Goal: Information Seeking & Learning: Learn about a topic

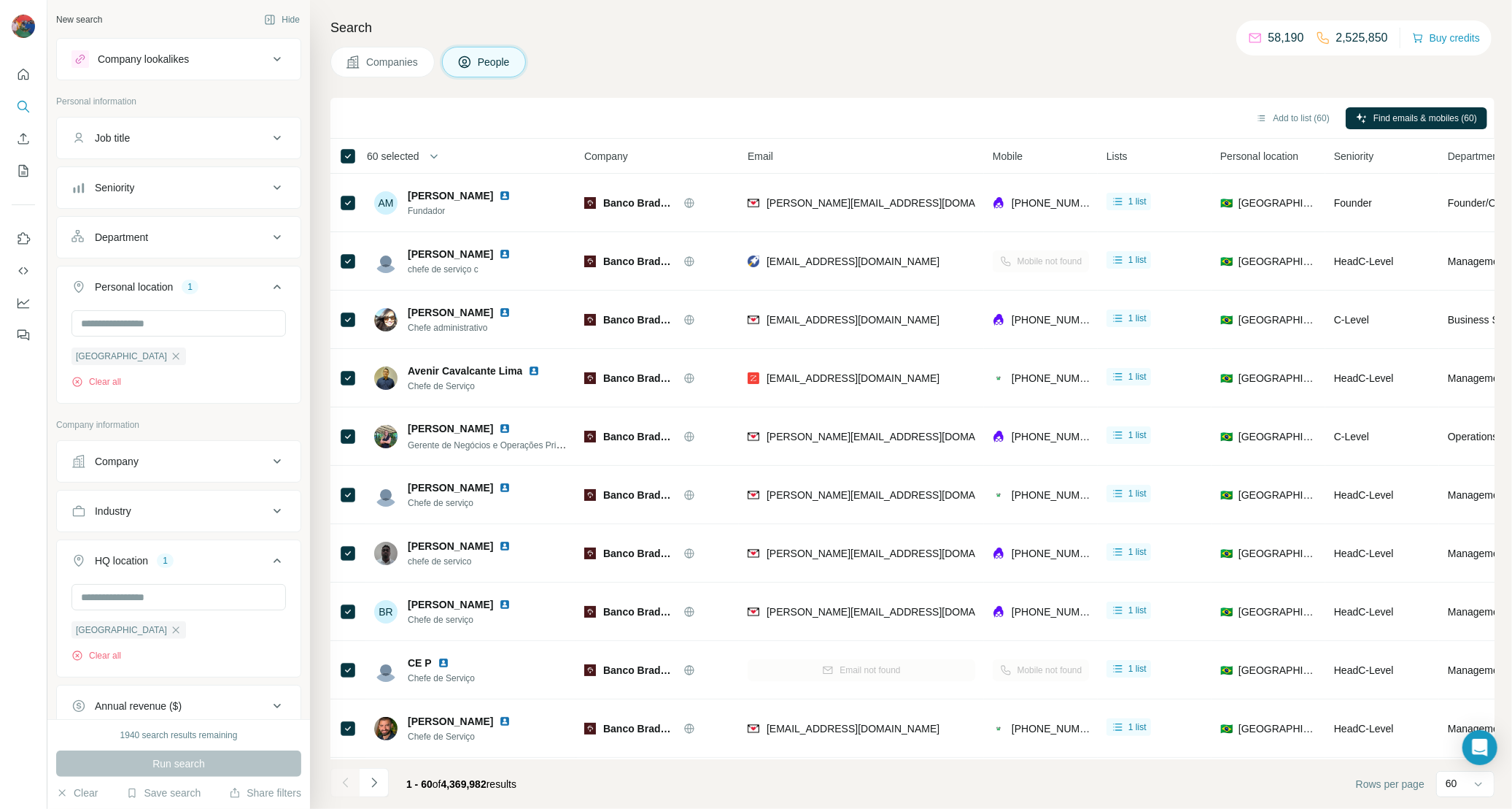
click at [18, 548] on div at bounding box center [24, 404] width 48 height 809
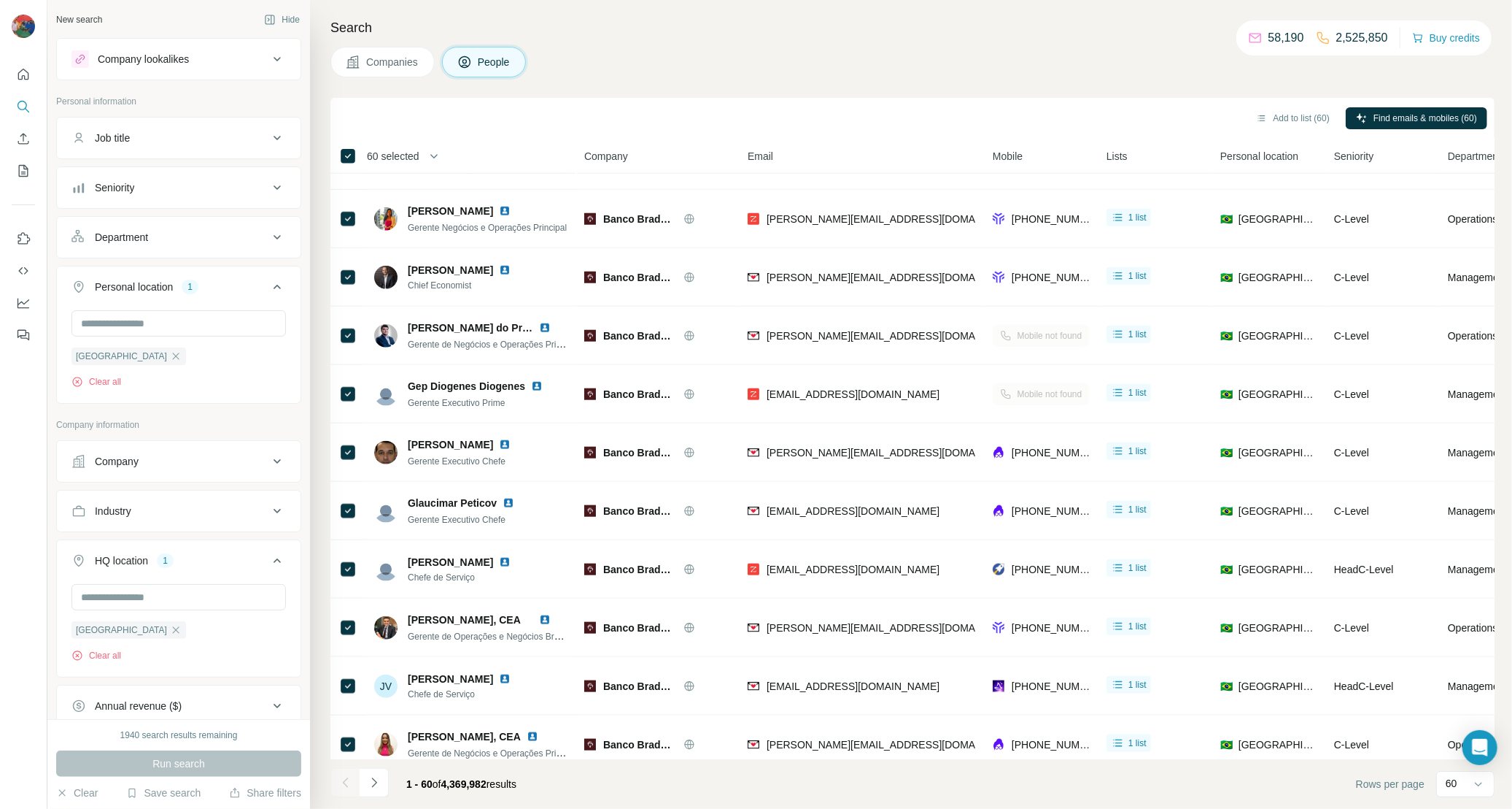
scroll to position [1504, 0]
click at [977, 89] on div "Search Companies People Add to list (60) Find emails & mobiles (60) 60 selected…" at bounding box center [911, 404] width 1202 height 809
click at [1083, 157] on div "Mobile" at bounding box center [1040, 155] width 96 height 17
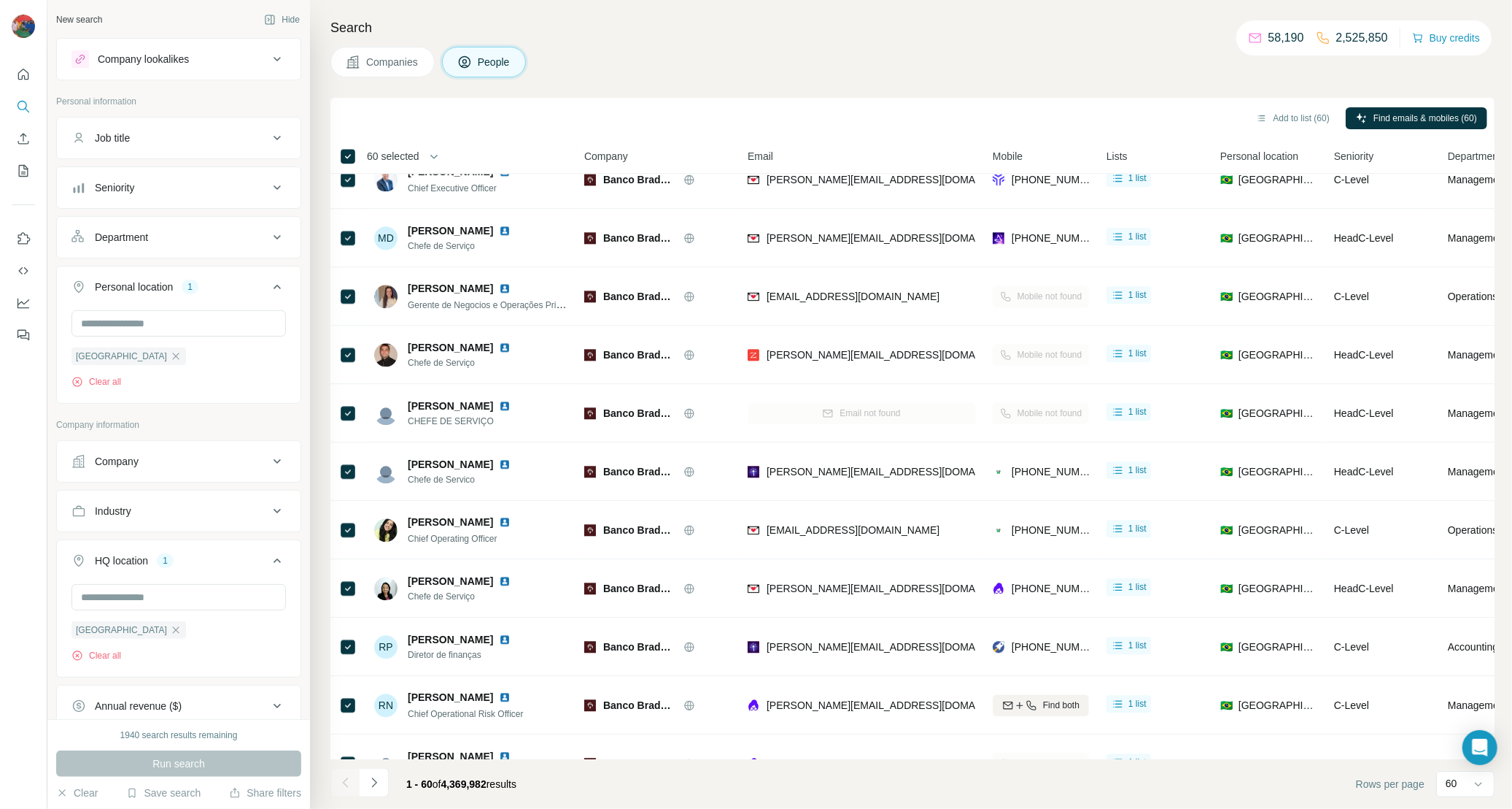
scroll to position [0, 0]
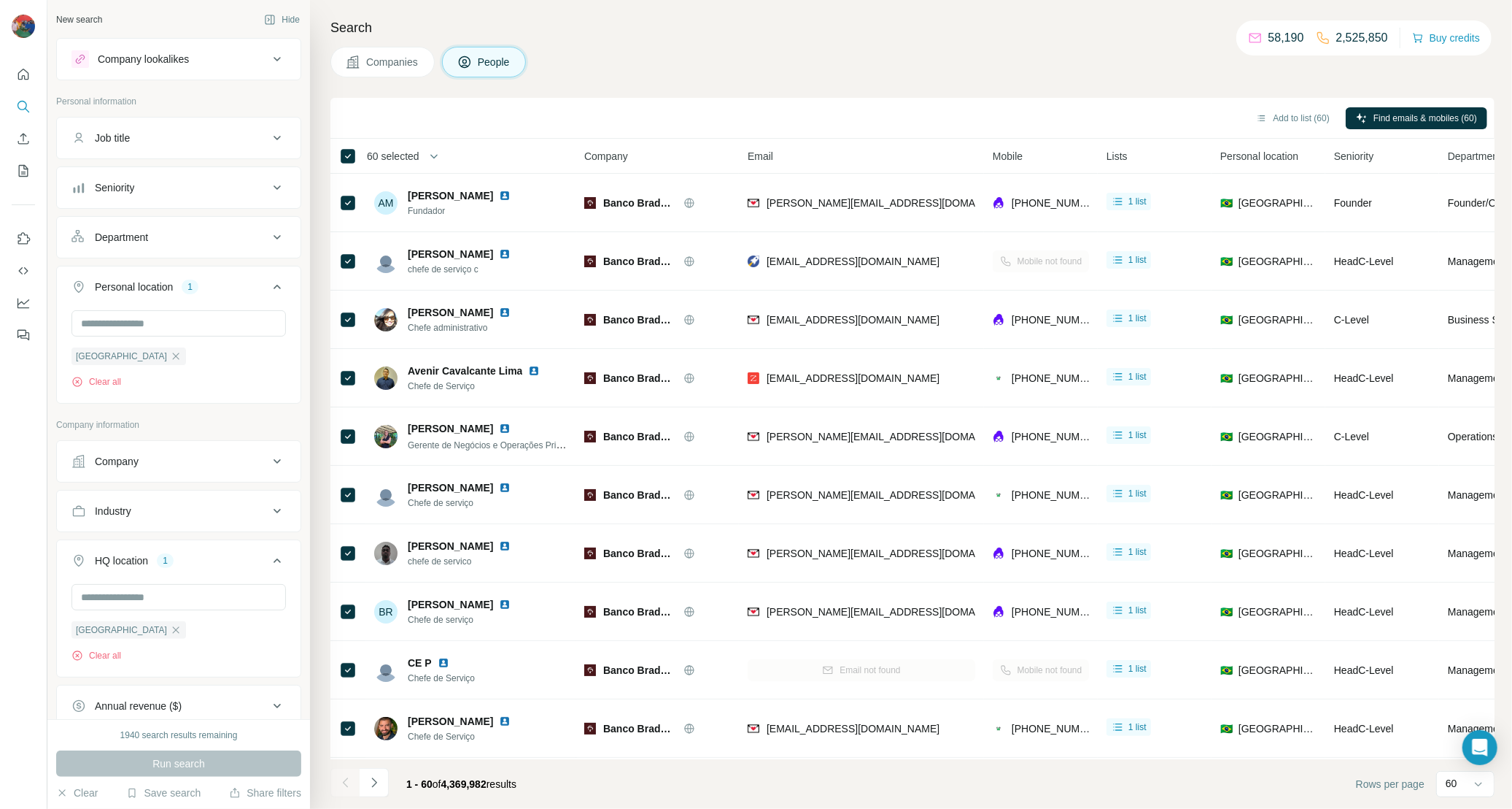
click at [1002, 89] on div "Search Companies People Add to list (60) Find emails & mobiles (60) 60 selected…" at bounding box center [911, 404] width 1202 height 809
click at [194, 475] on button "Company" at bounding box center [178, 460] width 243 height 35
click at [1019, 36] on h4 "Search" at bounding box center [913, 28] width 1164 height 21
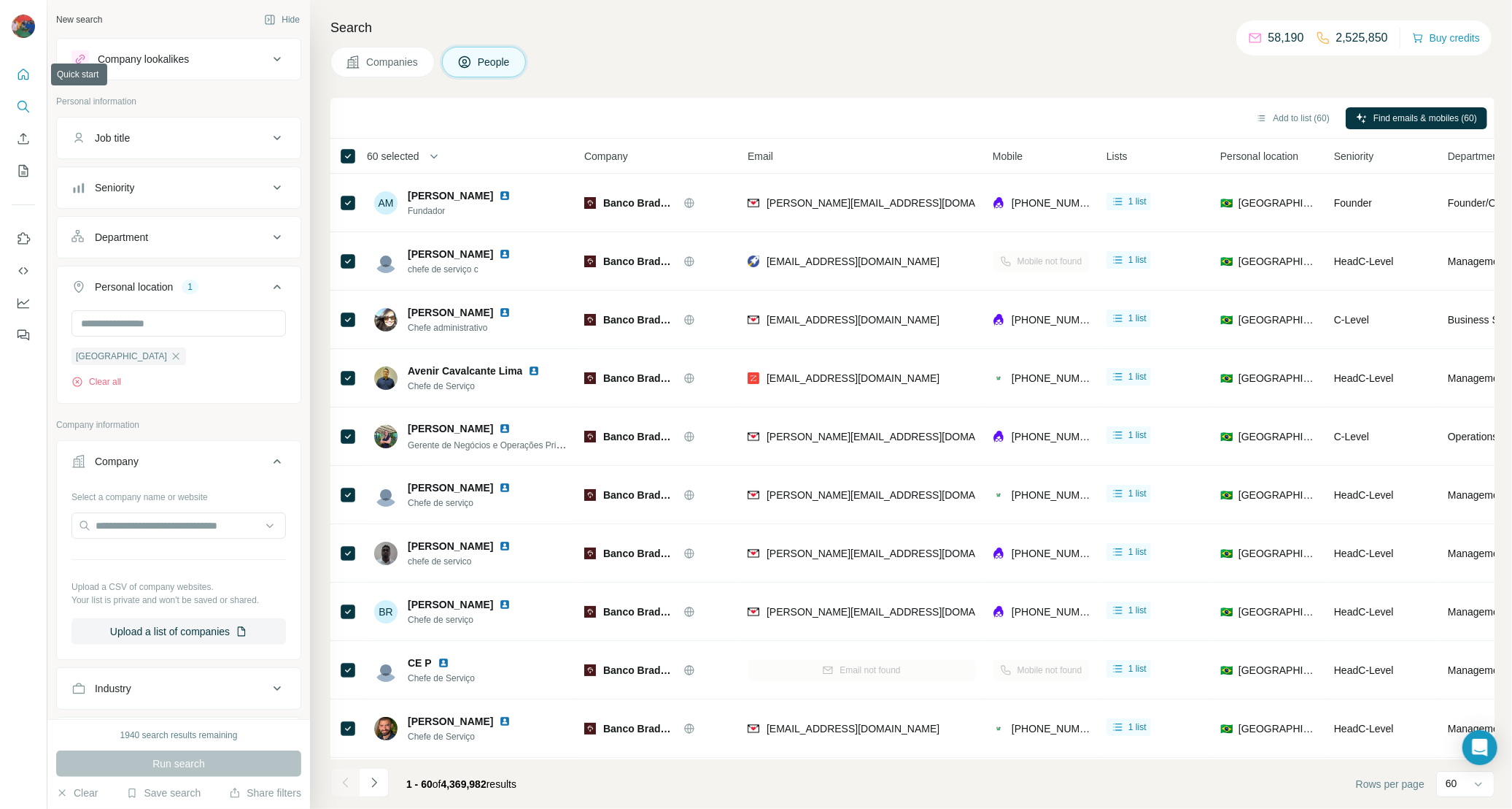
click at [17, 70] on icon "Quick start" at bounding box center [23, 75] width 15 height 15
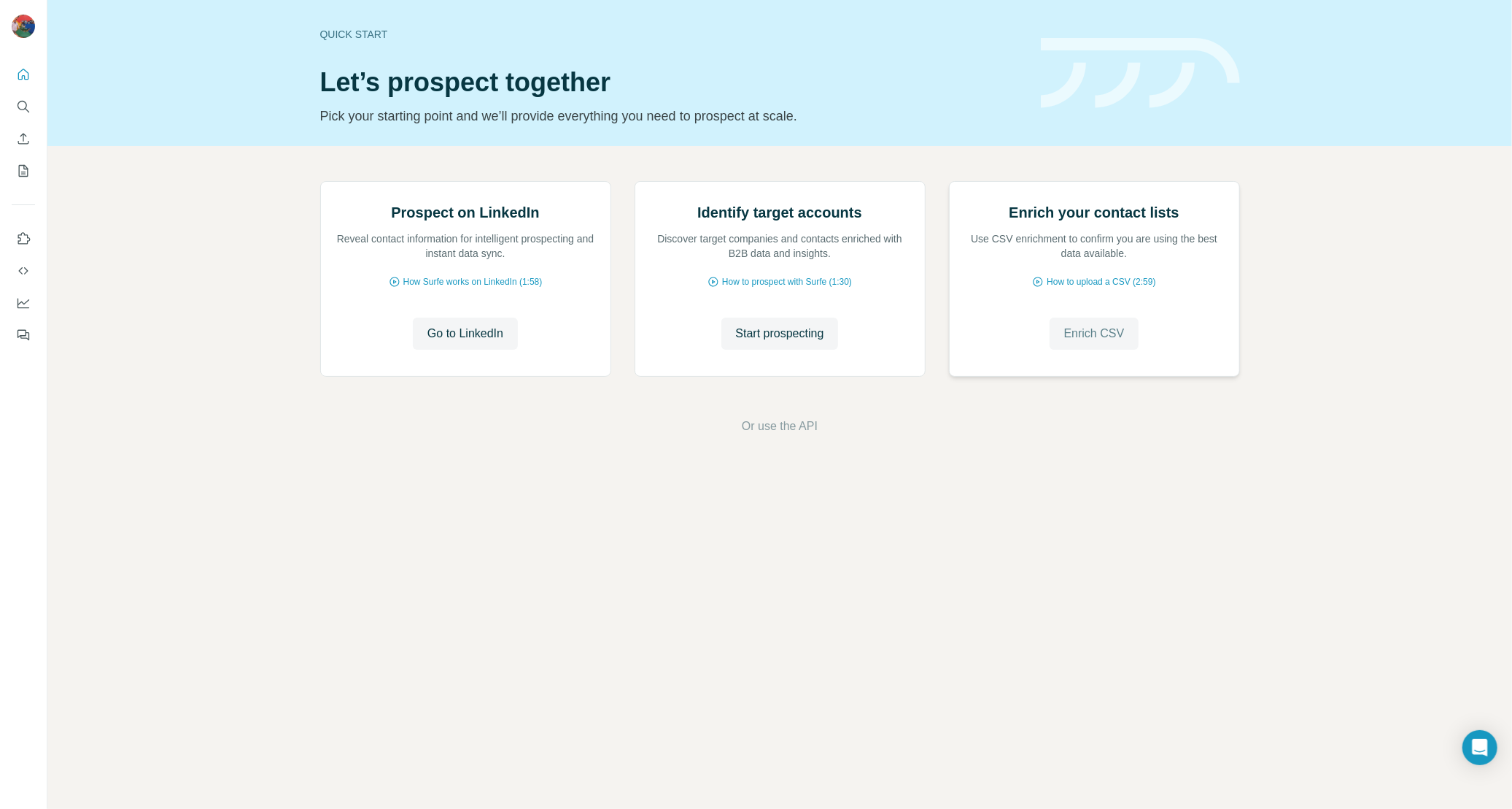
click at [1119, 342] on span "Enrich CSV" at bounding box center [1094, 334] width 61 height 18
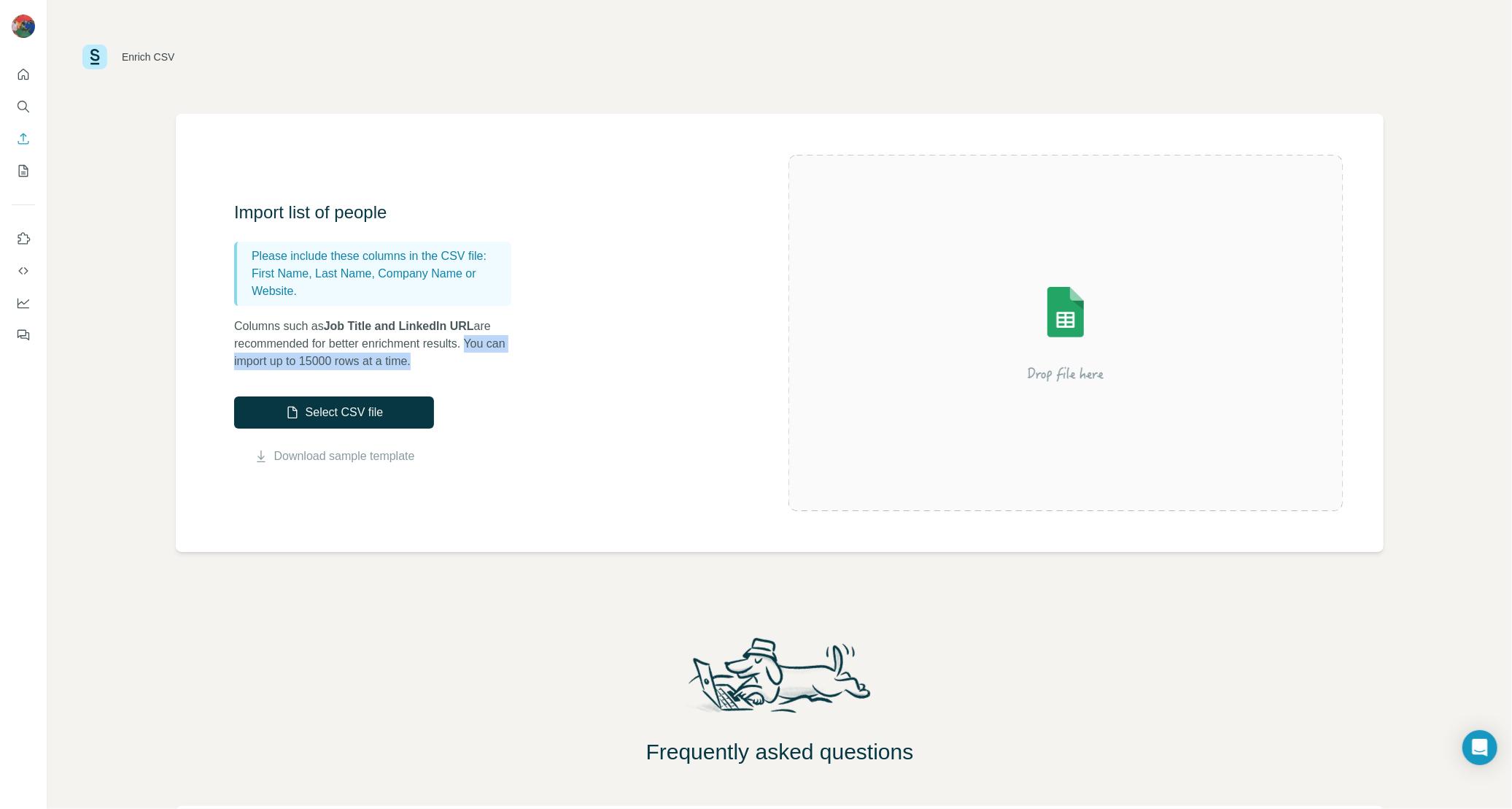
drag, startPoint x: 482, startPoint y: 342, endPoint x: 491, endPoint y: 364, distance: 23.8
click at [491, 364] on p "Columns such as Job Title and LinkedIn URL are recommended for better enrichmen…" at bounding box center [380, 343] width 292 height 53
copy p "You can import up to 15000 rows at a time."
click at [28, 107] on icon "Search" at bounding box center [23, 106] width 15 height 15
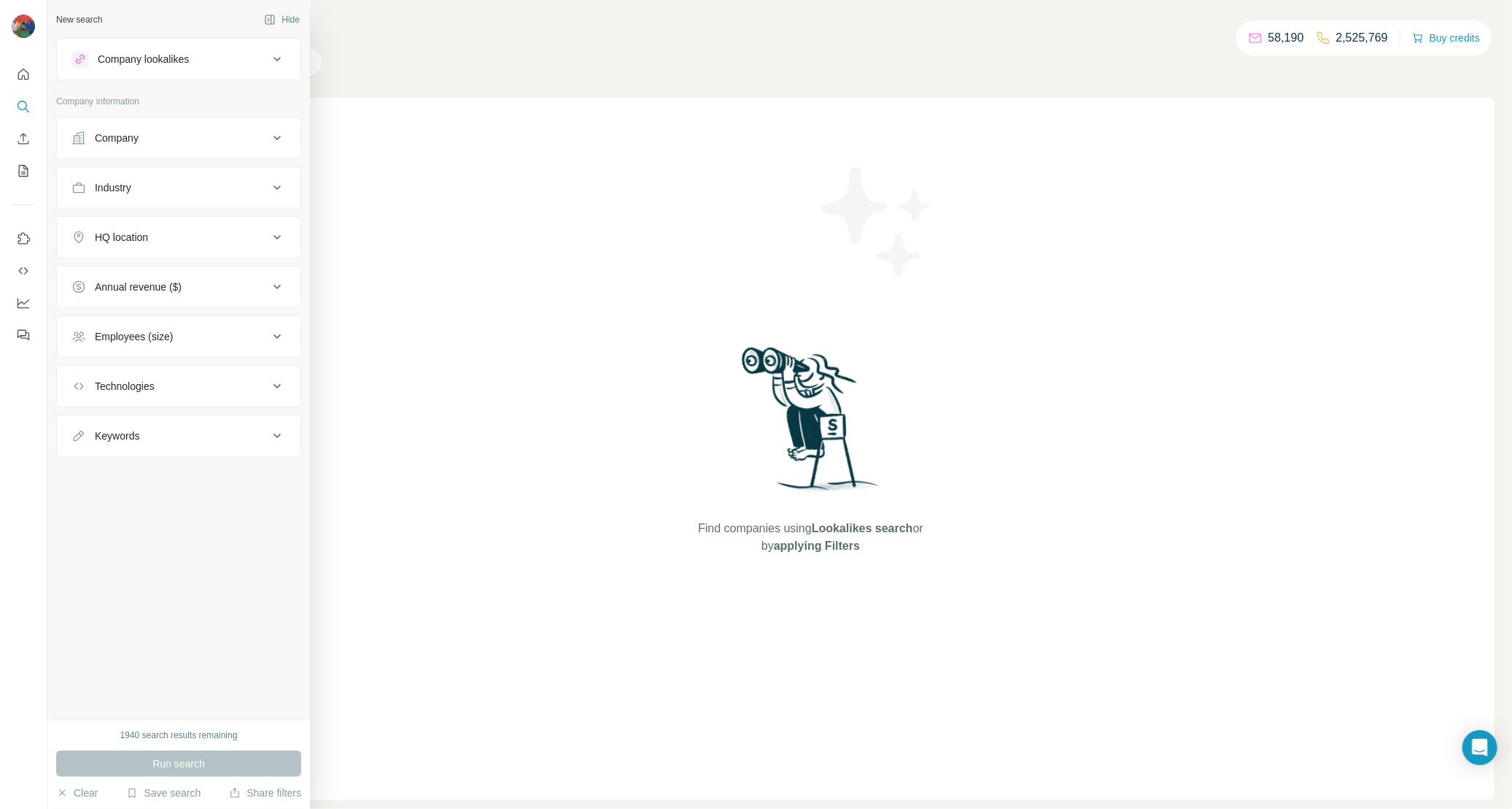
click at [108, 238] on div "HQ location" at bounding box center [121, 237] width 54 height 15
click at [103, 313] on button "Annual revenue ($)" at bounding box center [178, 330] width 243 height 35
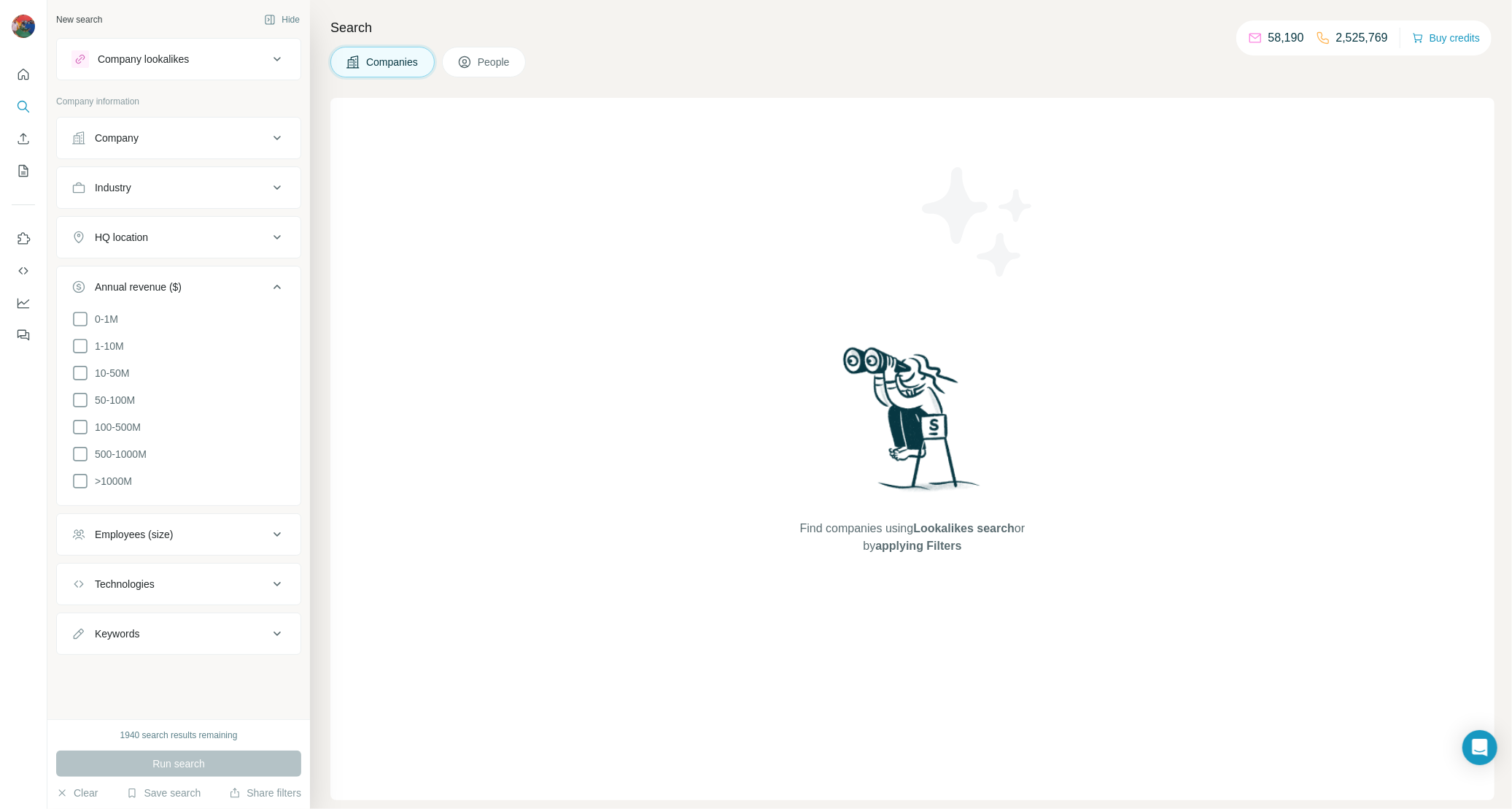
click at [169, 236] on div "HQ location" at bounding box center [170, 237] width 197 height 15
click at [140, 268] on input "text" at bounding box center [179, 273] width 215 height 26
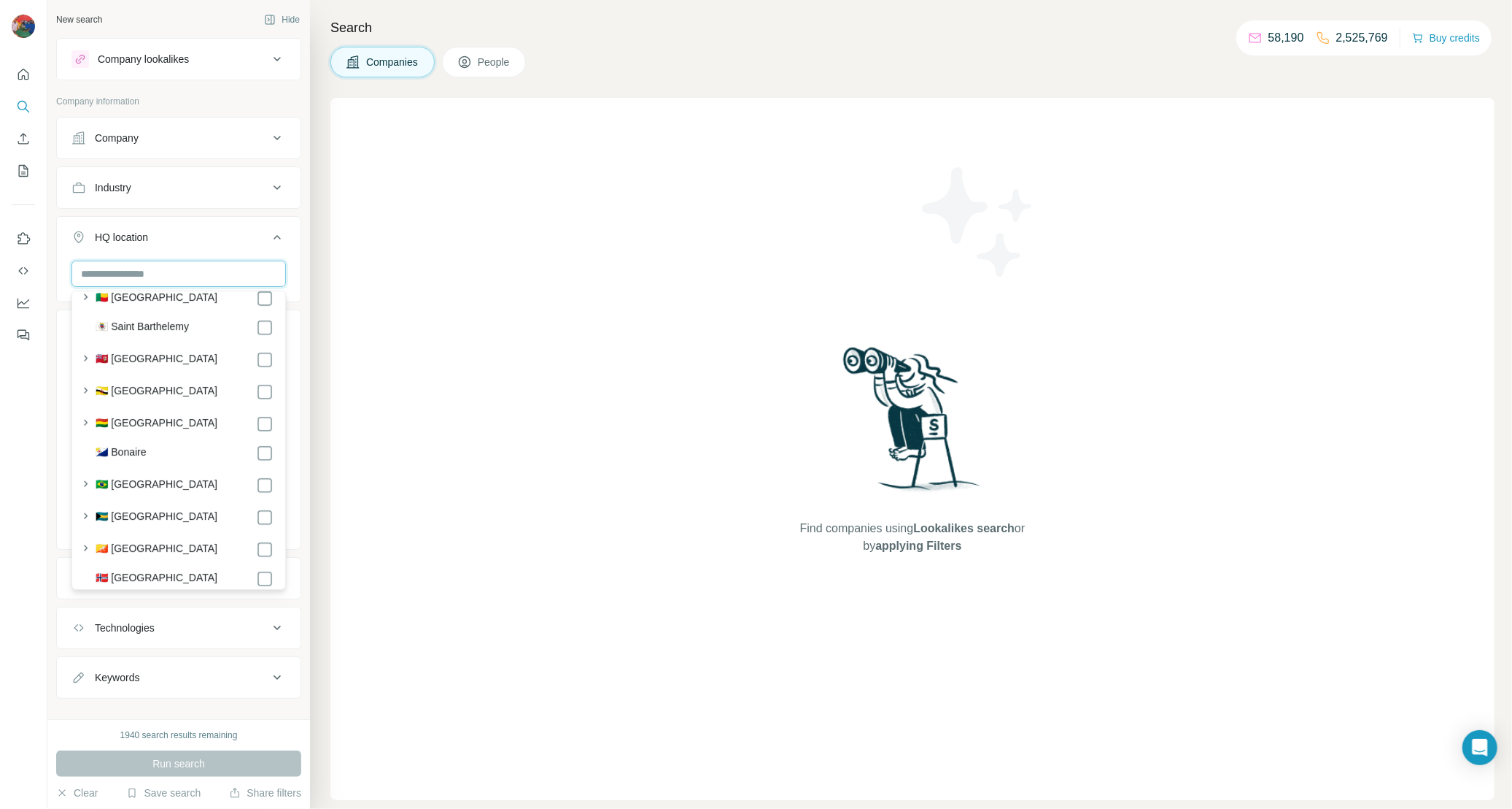
scroll to position [824, 0]
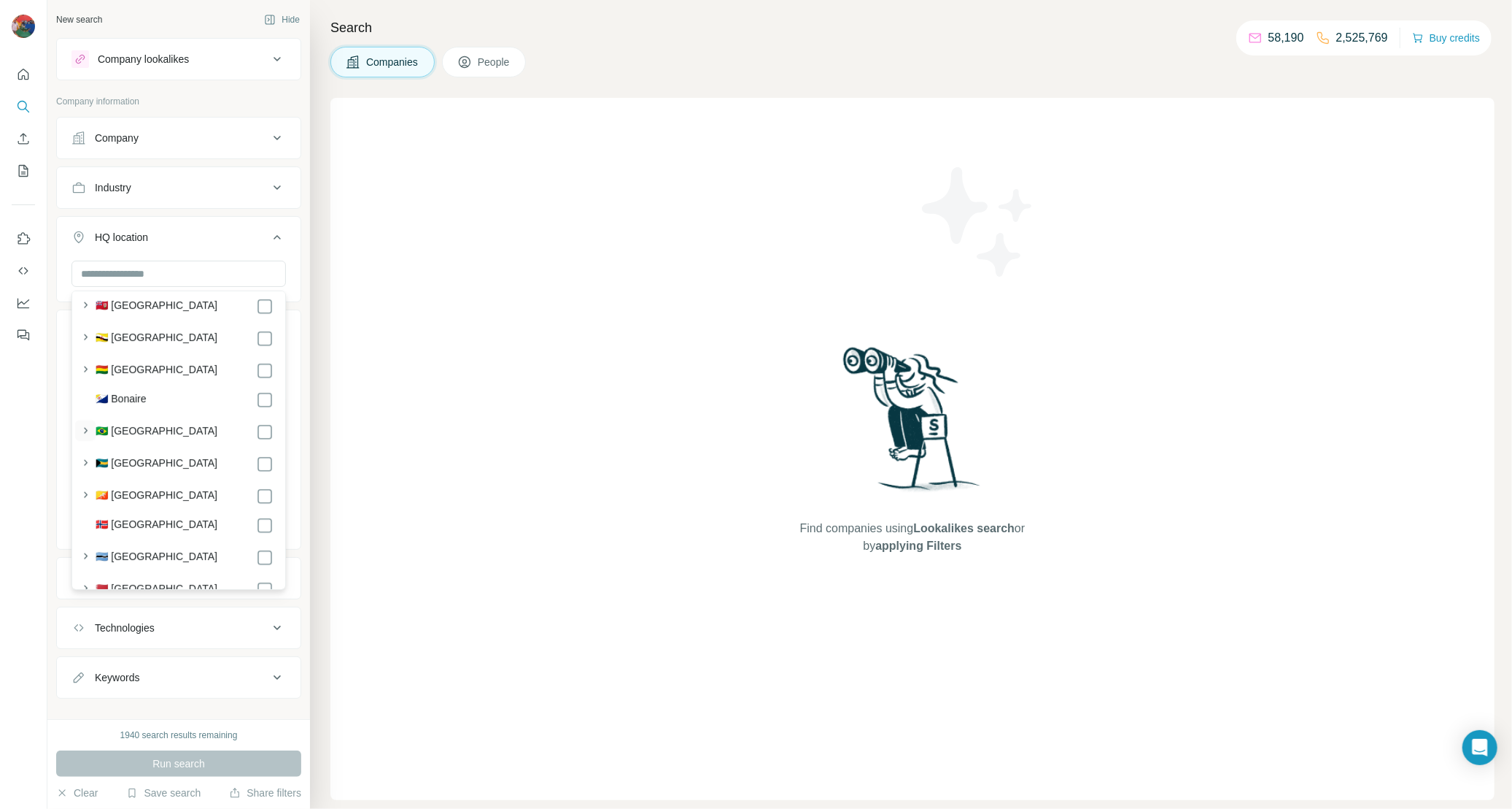
click at [88, 427] on icon "button" at bounding box center [85, 430] width 15 height 15
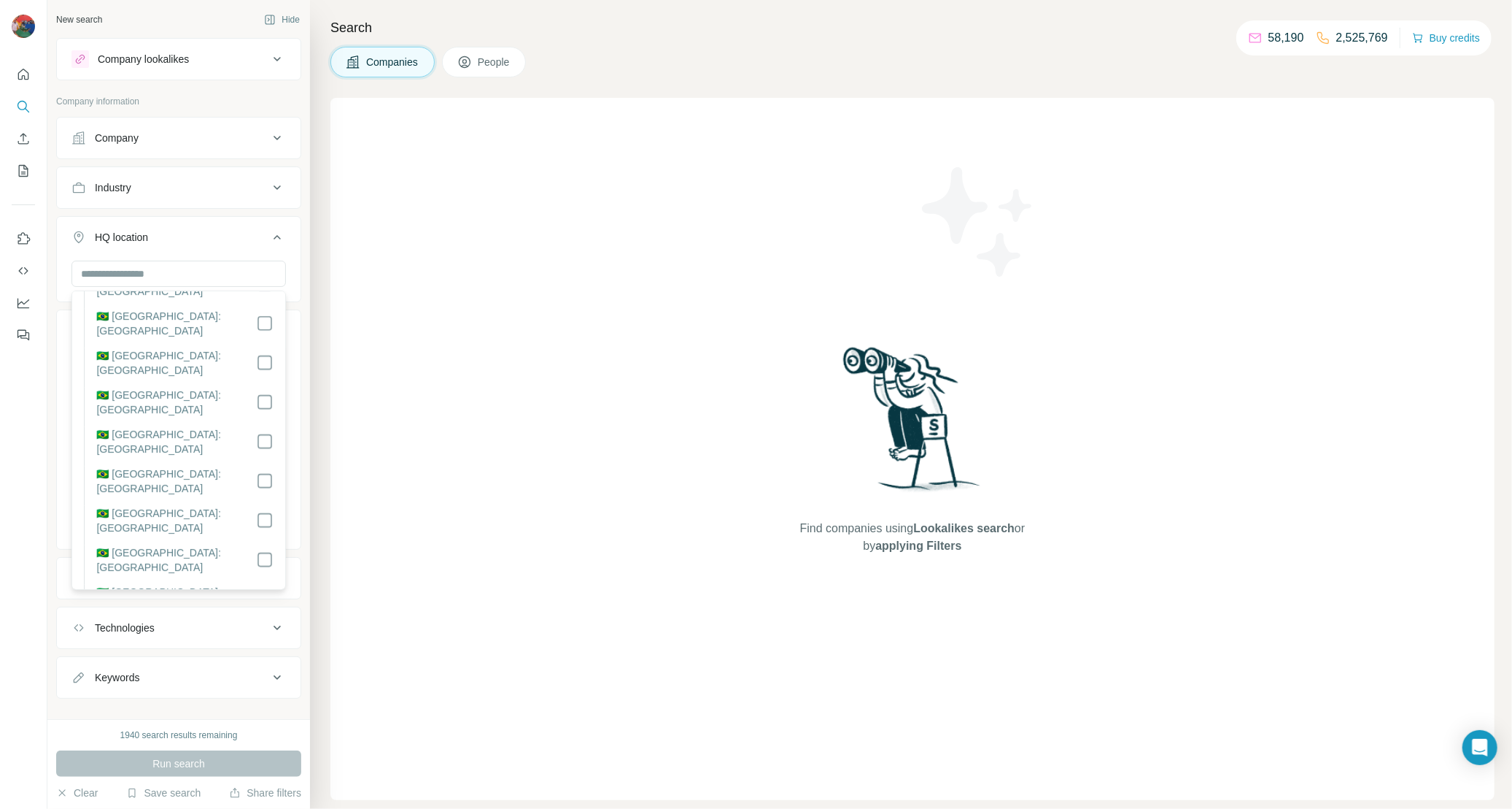
scroll to position [1461, 0]
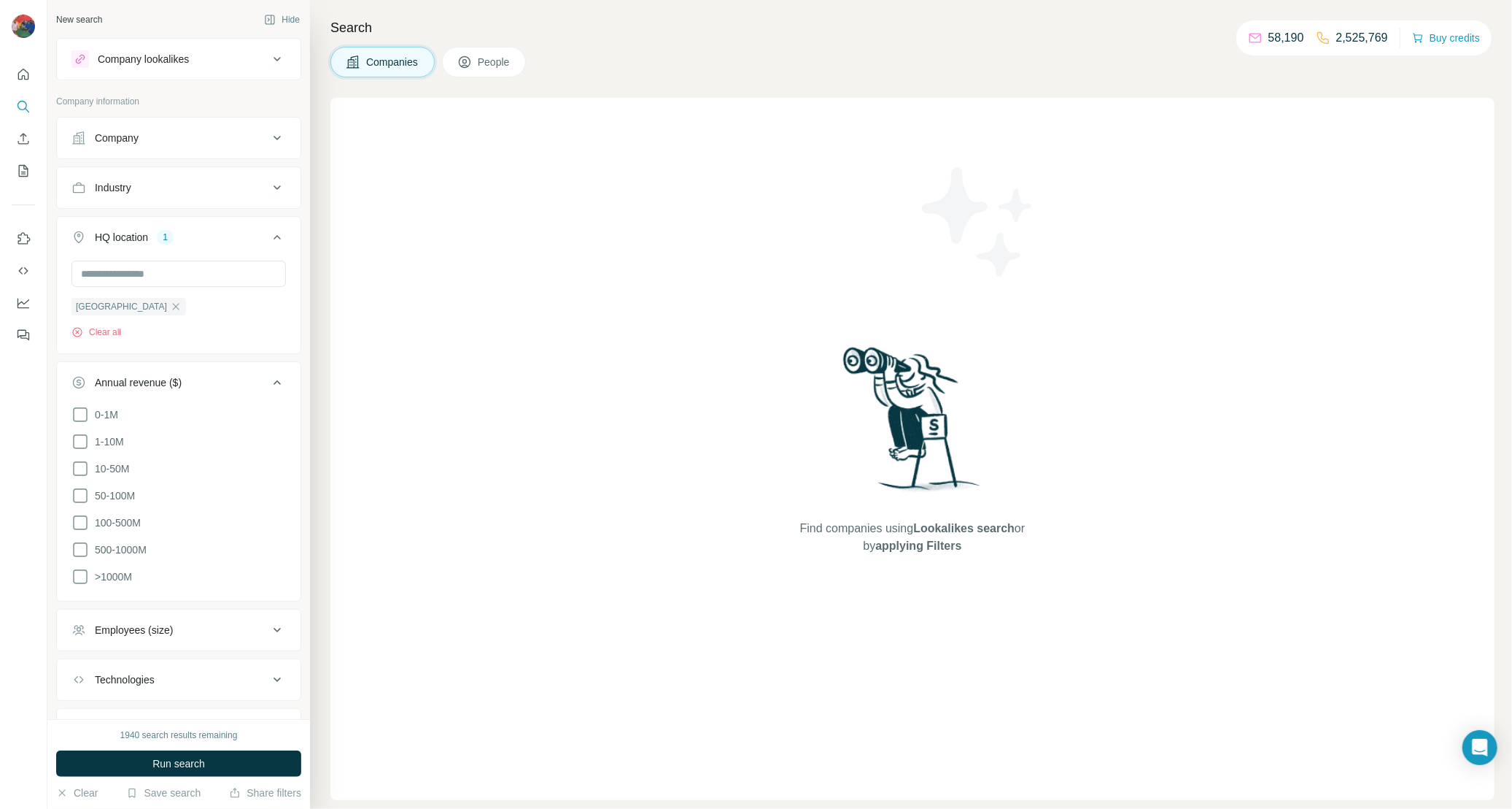
click at [200, 632] on div "Employees (size)" at bounding box center [170, 629] width 197 height 15
click at [83, 466] on icon at bounding box center [80, 469] width 18 height 18
click at [170, 759] on span "Run search" at bounding box center [178, 763] width 53 height 15
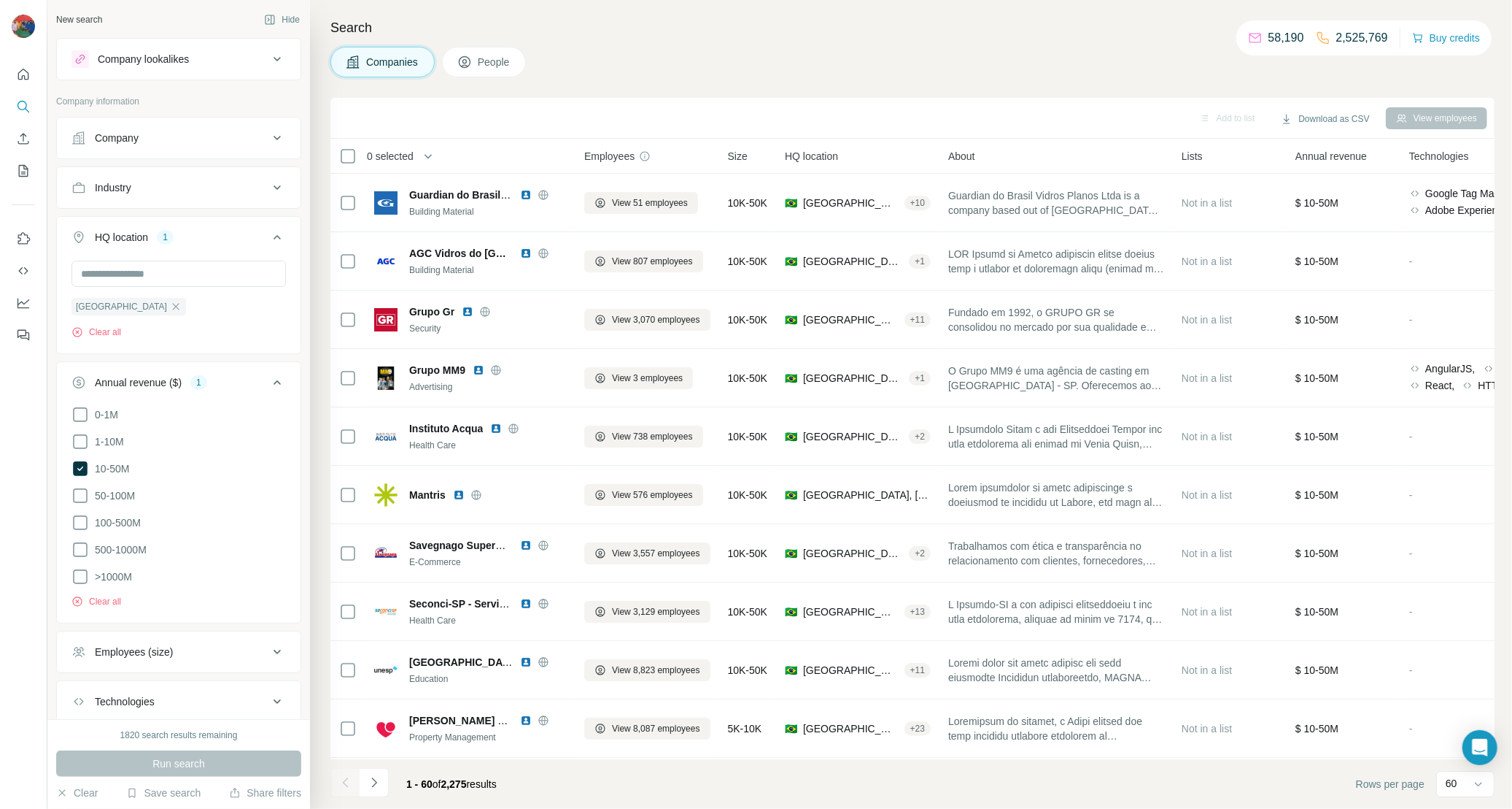
click at [504, 63] on span "People" at bounding box center [495, 62] width 34 height 15
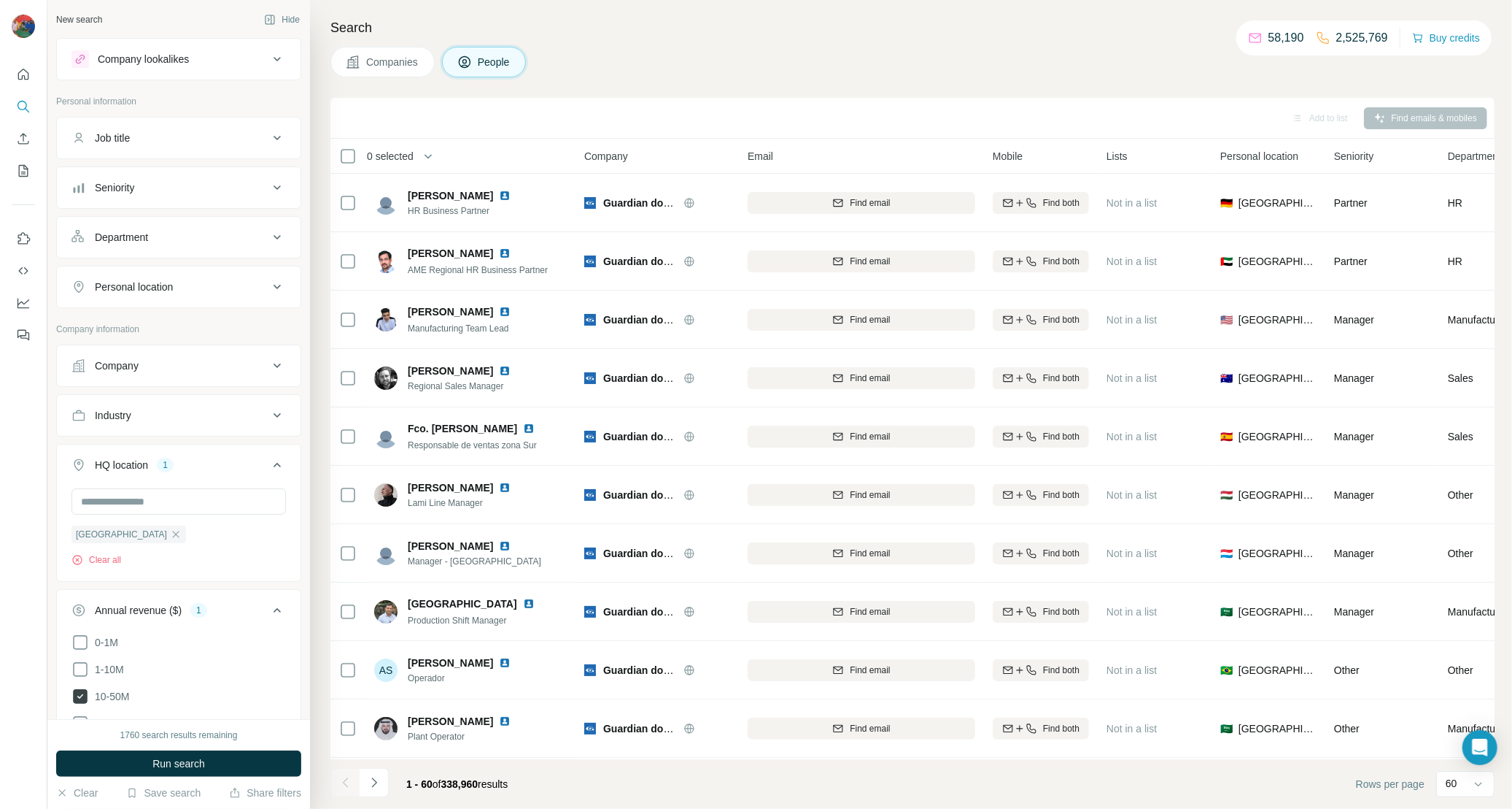
click at [76, 701] on icon at bounding box center [79, 696] width 15 height 15
click at [155, 284] on div "Personal location" at bounding box center [133, 286] width 78 height 15
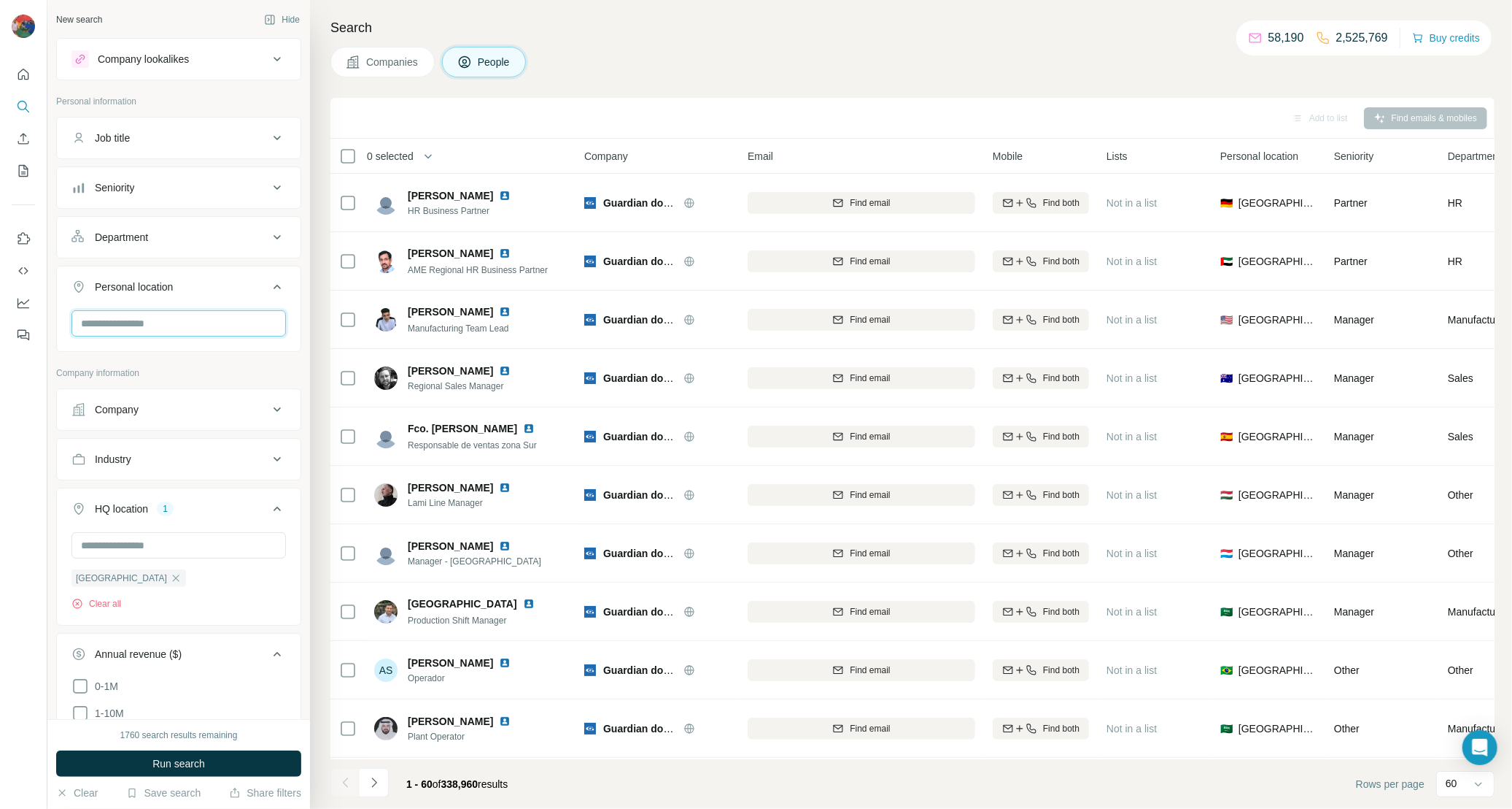
click at [120, 322] on input "text" at bounding box center [179, 323] width 215 height 26
type input "******"
click at [132, 581] on div "[GEOGRAPHIC_DATA]" at bounding box center [128, 578] width 114 height 18
click at [162, 328] on input "text" at bounding box center [179, 323] width 215 height 26
type input "***"
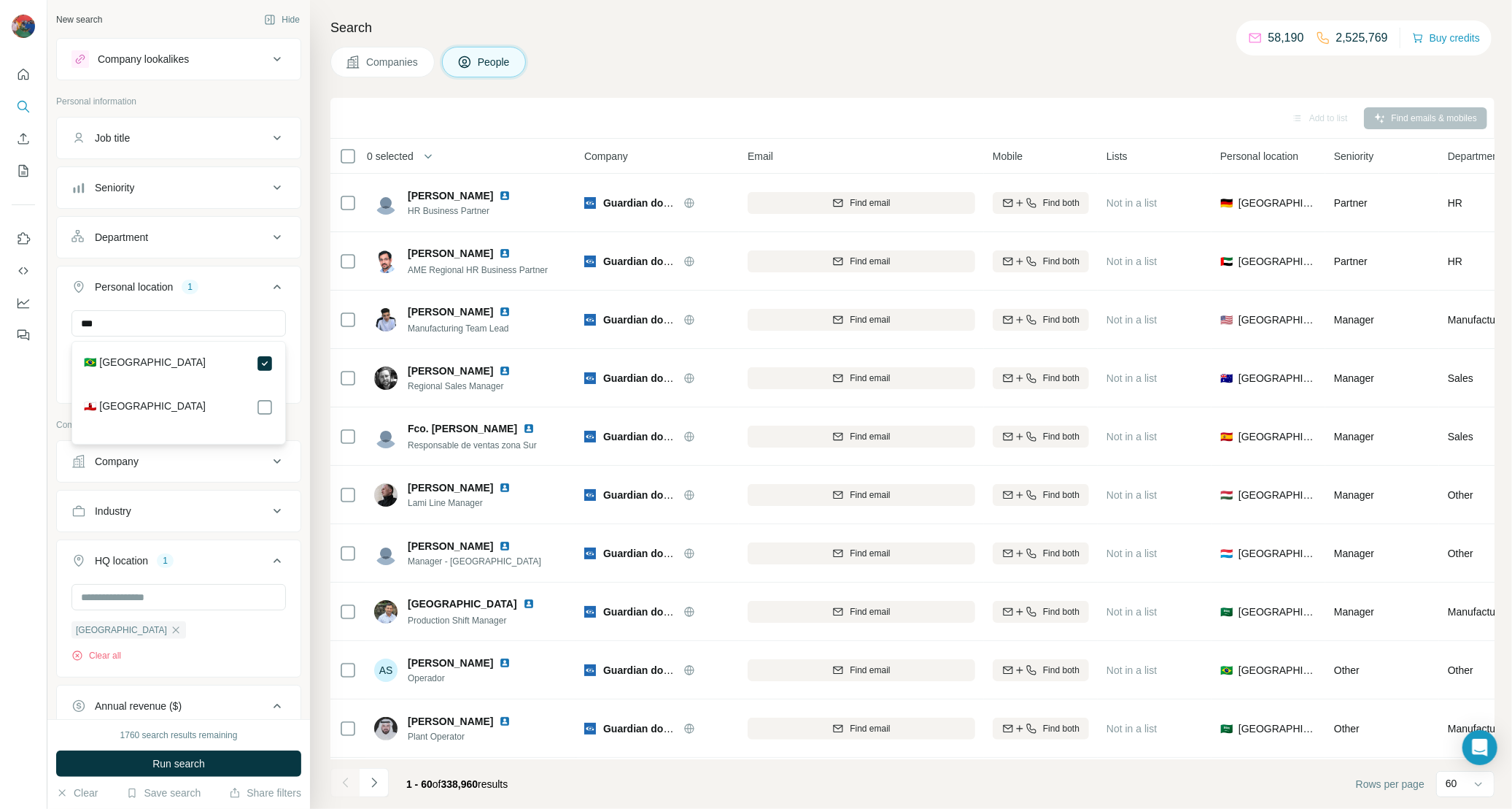
click at [244, 246] on button "Department" at bounding box center [178, 237] width 243 height 35
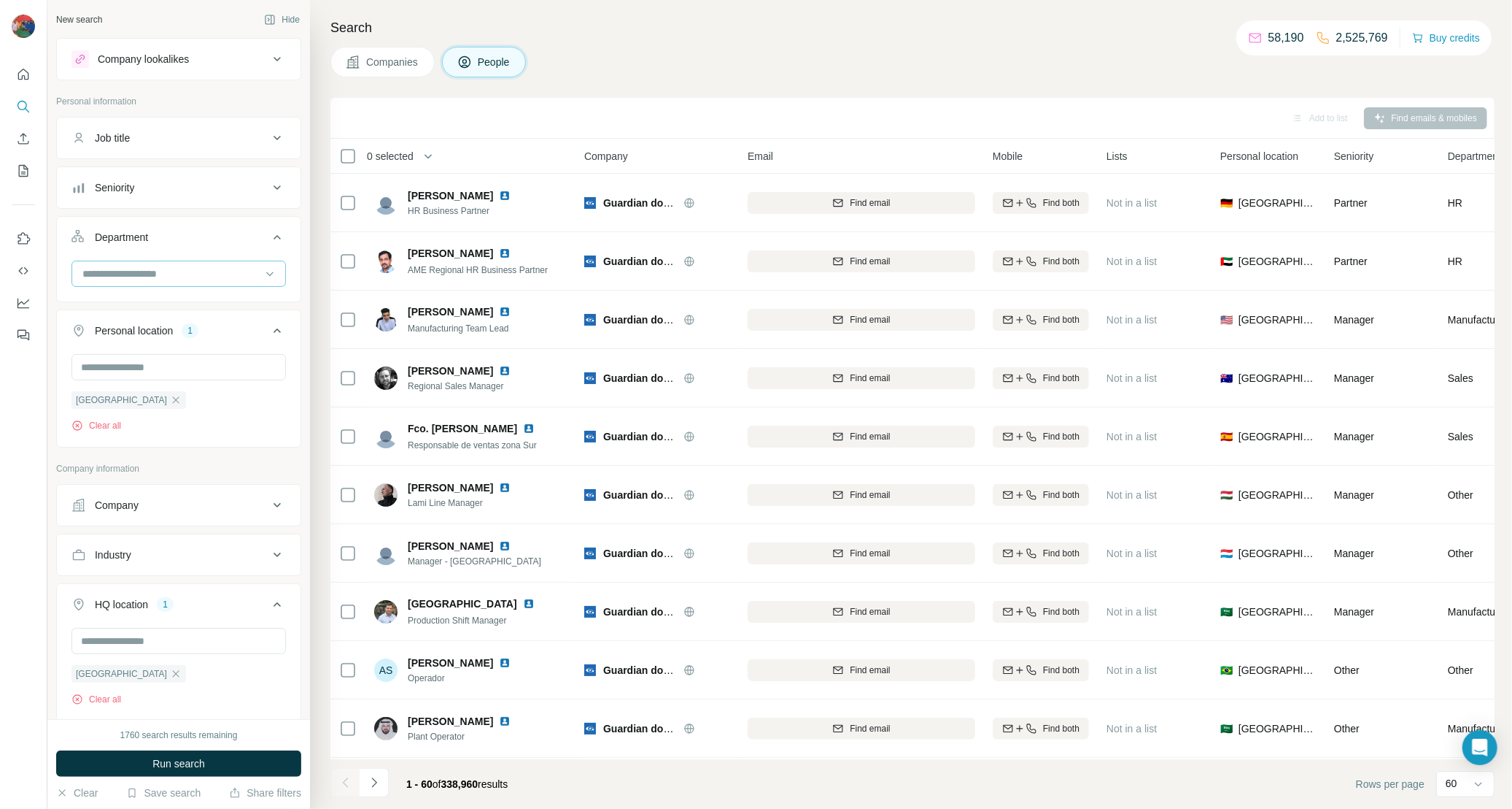
click at [227, 270] on input at bounding box center [171, 273] width 180 height 16
click at [247, 180] on div "Seniority" at bounding box center [170, 187] width 197 height 15
click at [255, 144] on div "Job title" at bounding box center [170, 137] width 197 height 15
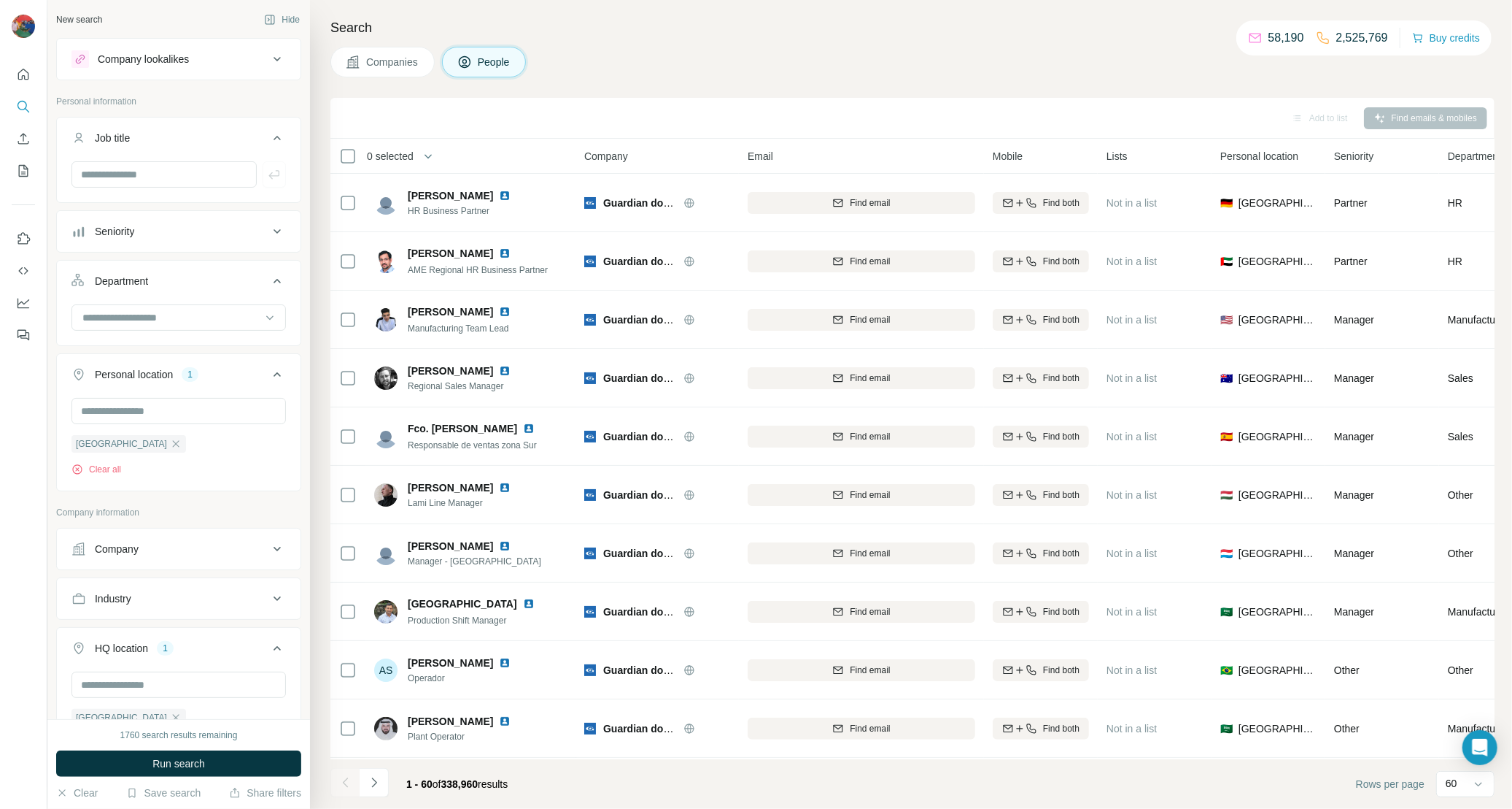
click at [255, 144] on div "Job title" at bounding box center [170, 137] width 197 height 15
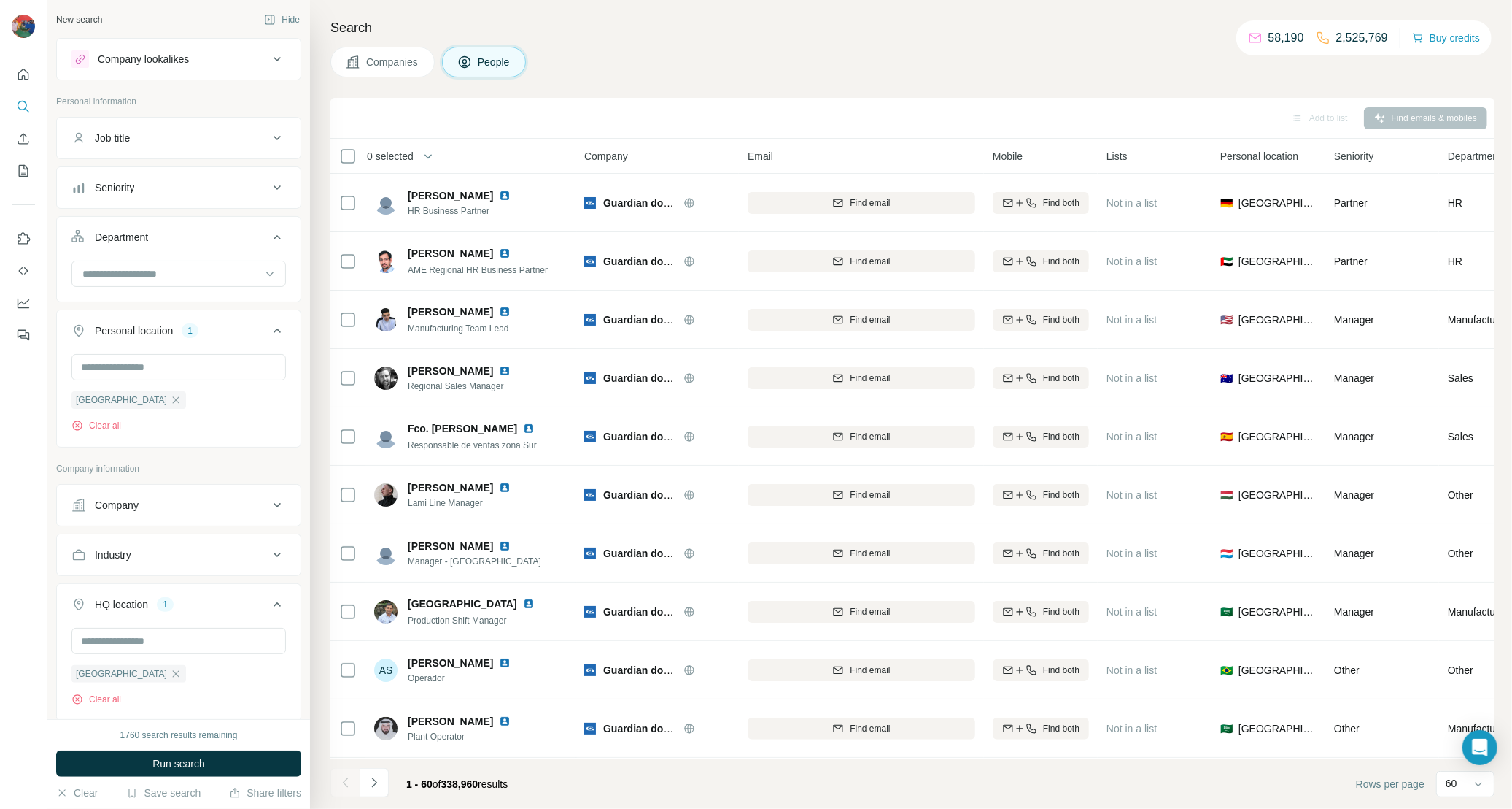
click at [276, 63] on icon at bounding box center [277, 60] width 18 height 18
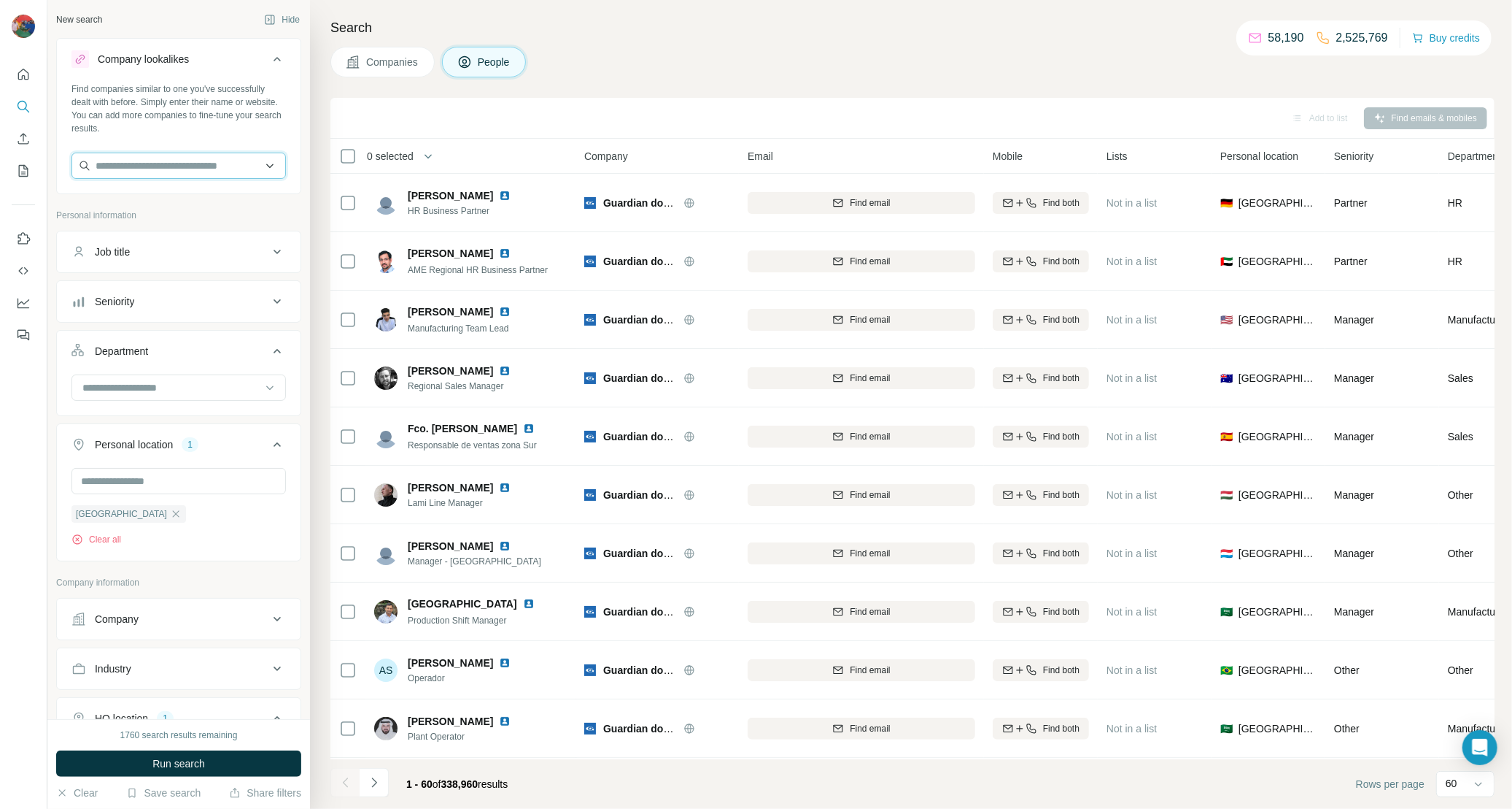
click at [281, 169] on input "text" at bounding box center [179, 165] width 215 height 26
click at [174, 164] on input "text" at bounding box center [179, 165] width 215 height 26
click at [59, 197] on div "Company lookalikes Find companies similar to one you've successfully dealt with…" at bounding box center [179, 634] width 245 height 1194
click at [185, 567] on div "Company lookalikes Find companies similar to one you've successfully dealt with…" at bounding box center [179, 634] width 245 height 1194
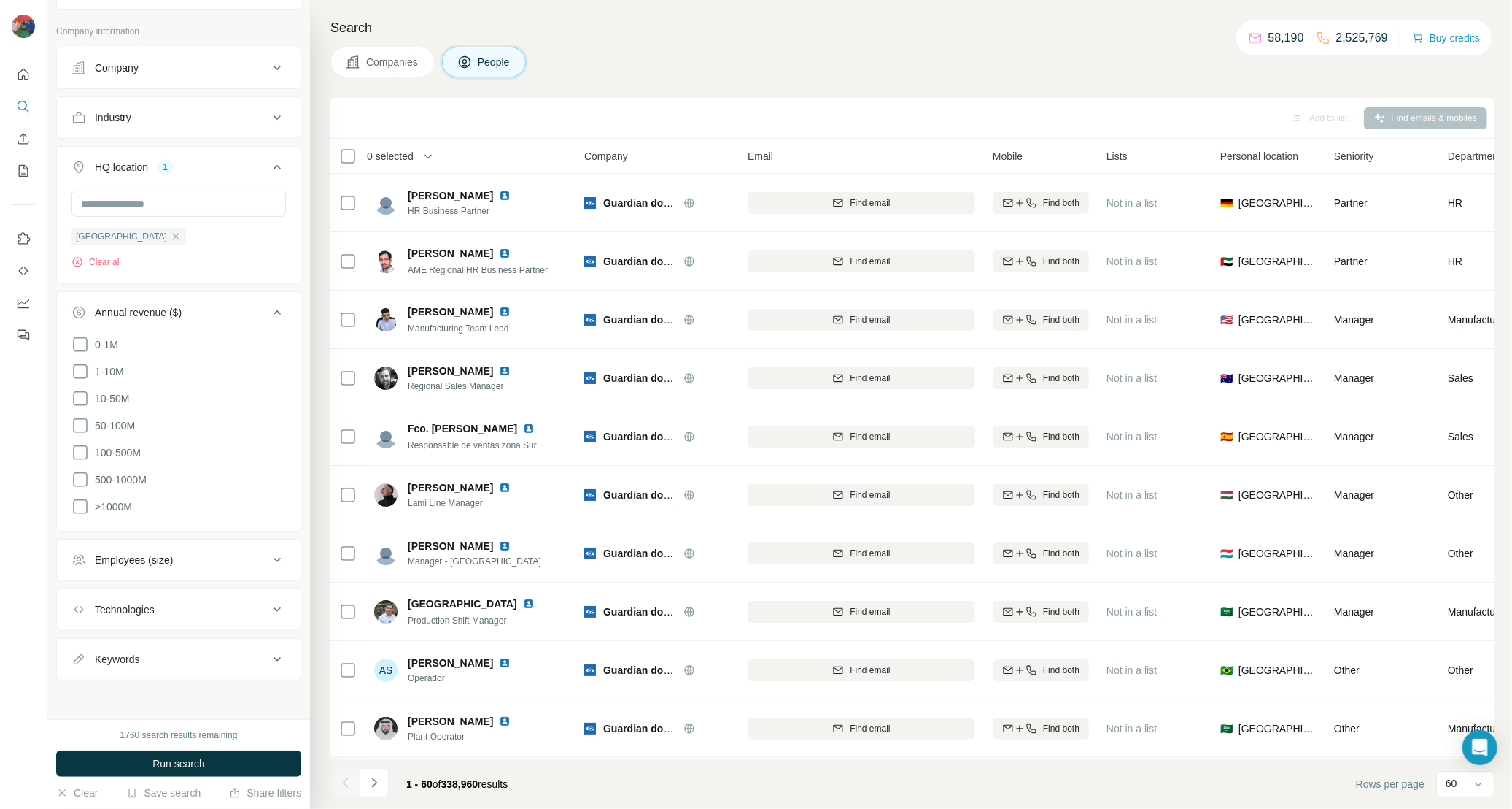
scroll to position [564, 0]
click at [279, 657] on icon at bounding box center [277, 657] width 18 height 18
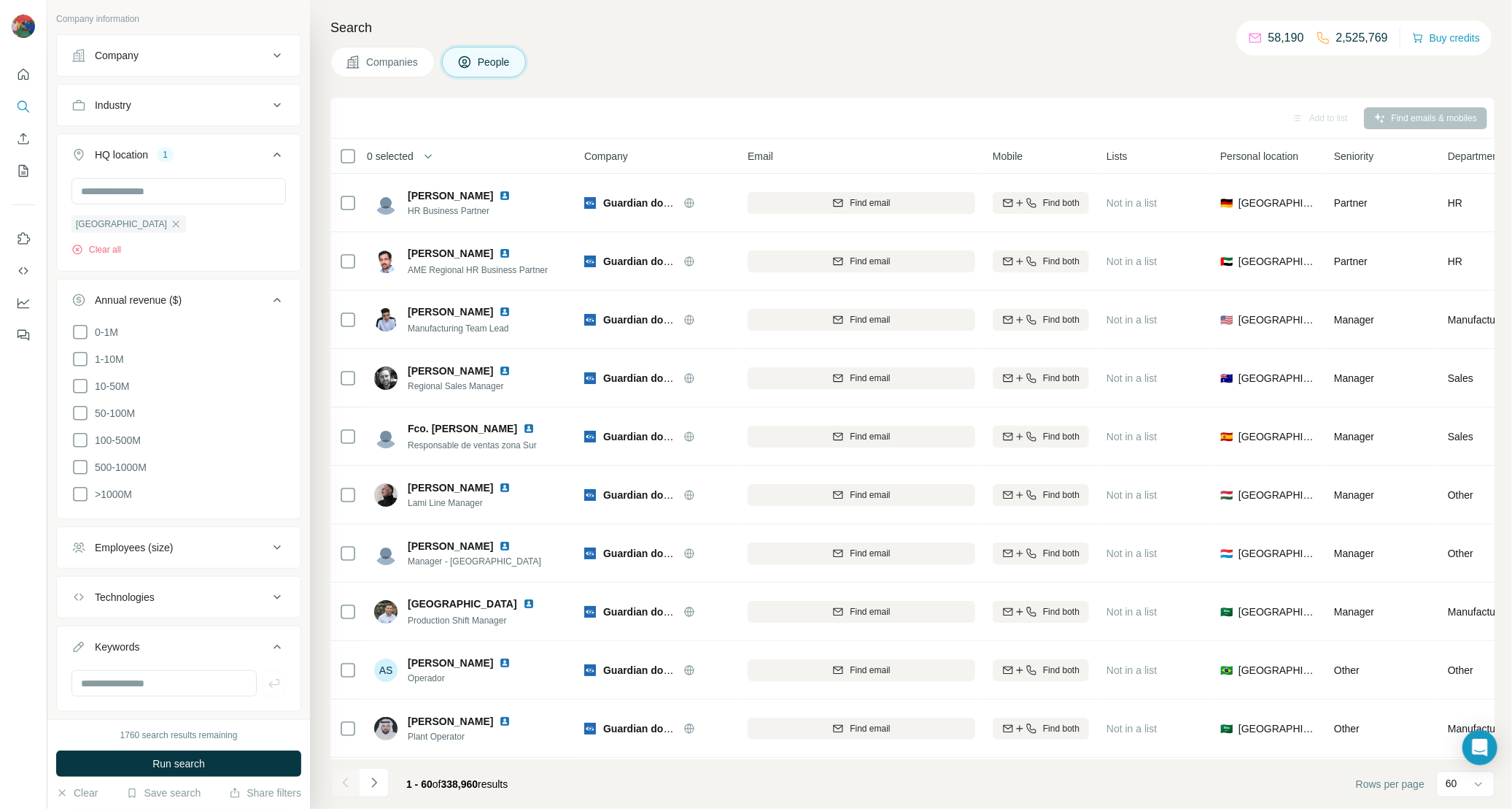
click at [35, 585] on div at bounding box center [24, 404] width 48 height 809
click at [109, 694] on input "text" at bounding box center [164, 683] width 186 height 26
type input "*******"
click at [268, 691] on icon "button" at bounding box center [274, 683] width 15 height 15
click at [52, 670] on div "New search Hide Company lookalikes Find companies similar to one you've success…" at bounding box center [179, 359] width 262 height 719
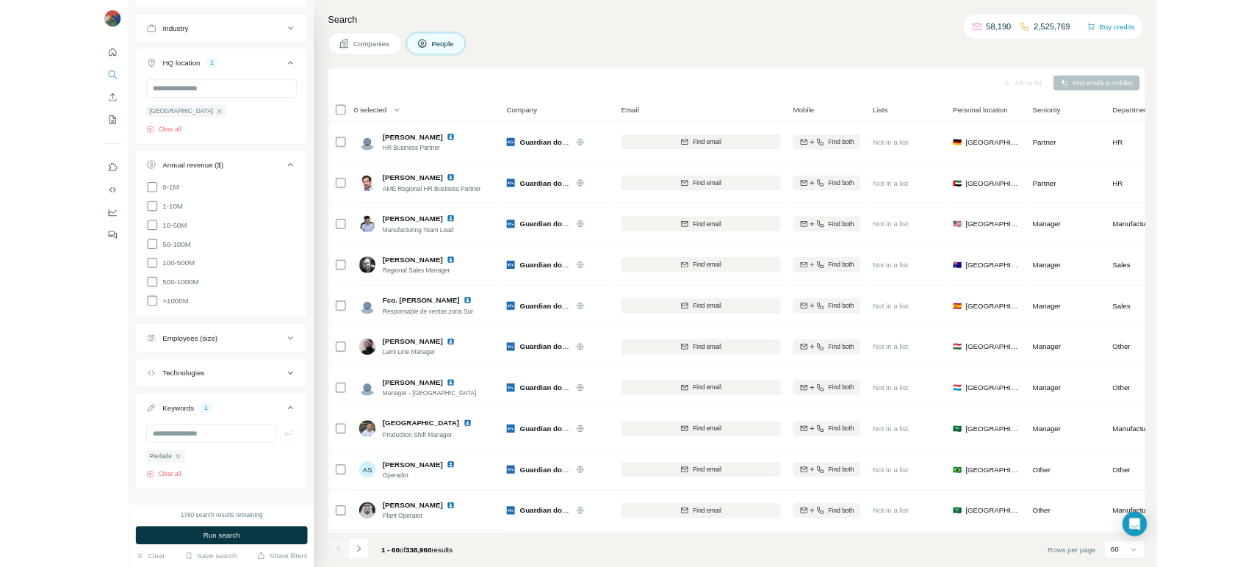
scroll to position [664, 0]
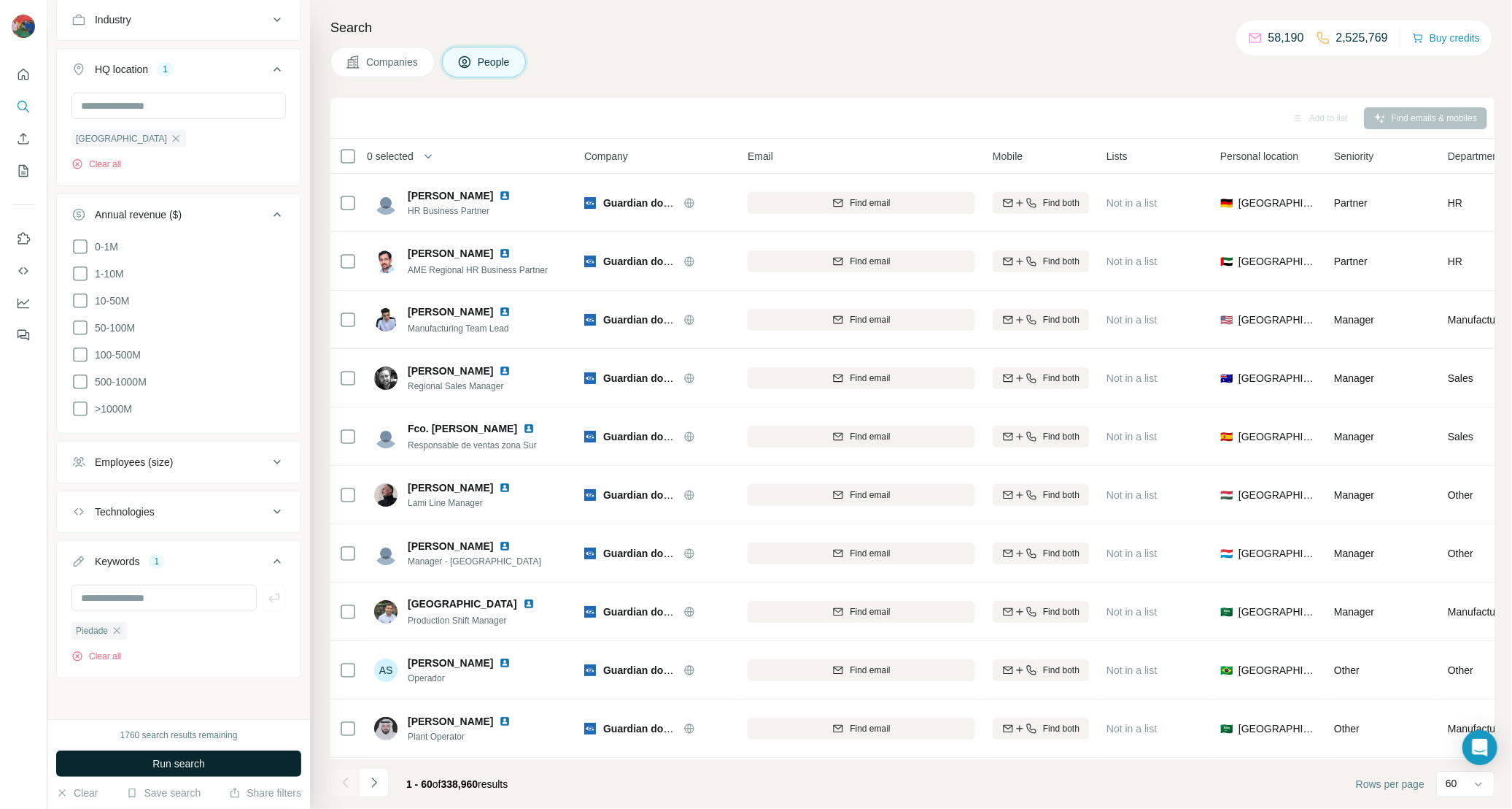
click at [152, 759] on span "Run search" at bounding box center [178, 763] width 53 height 15
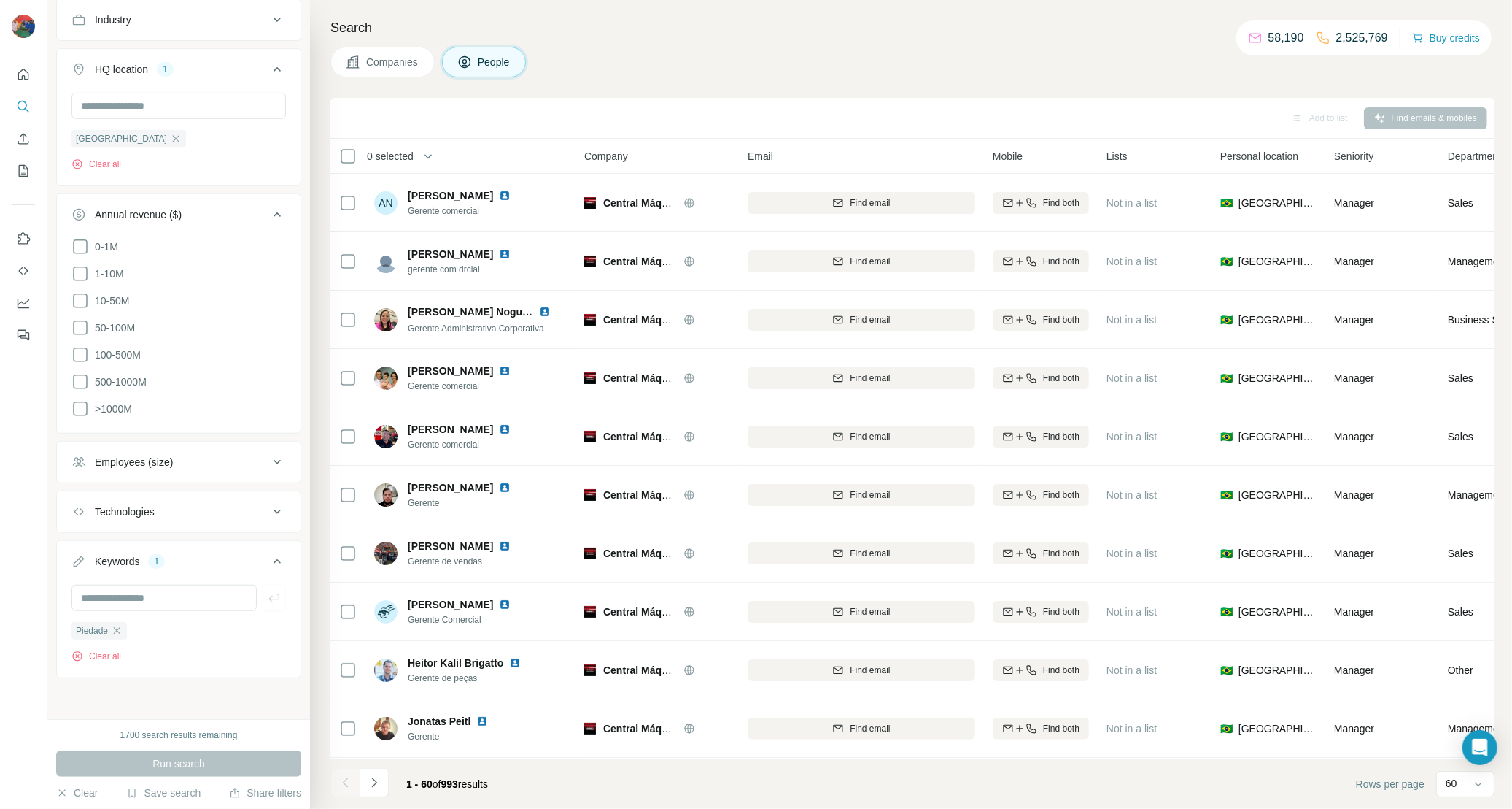
click at [1059, 118] on div "Add to list Find emails & mobiles" at bounding box center [912, 118] width 1149 height 26
click at [1493, 167] on div "0 selected People Company Email Mobile Lists Personal location Seniority Depart…" at bounding box center [913, 449] width 1164 height 620
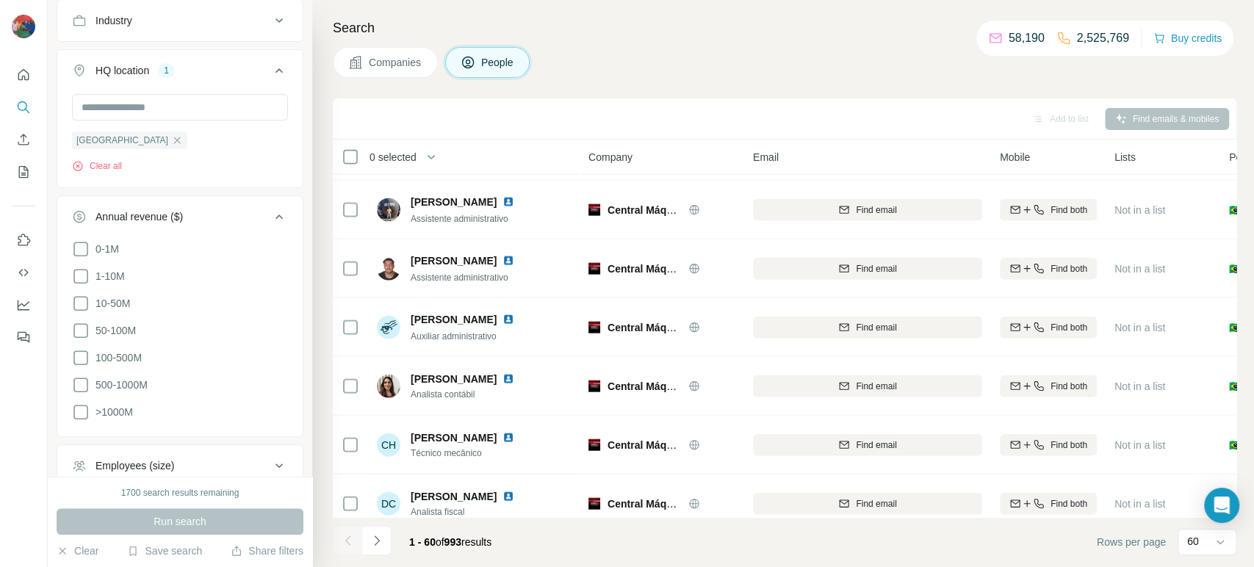
scroll to position [3182, 0]
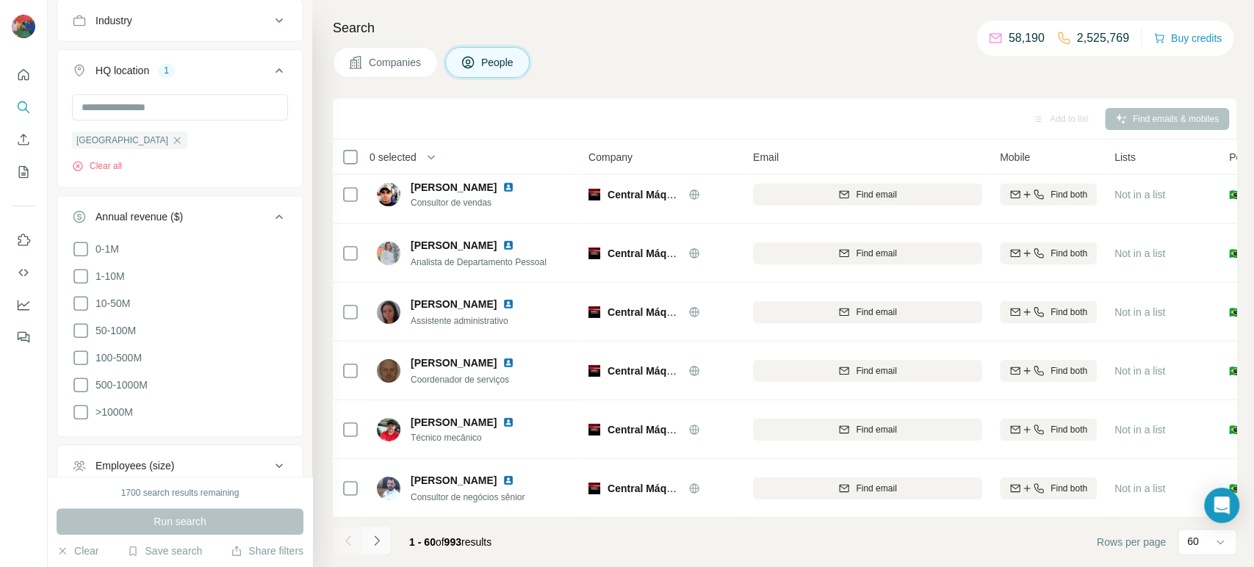
click at [375, 546] on icon "Navigate to next page" at bounding box center [376, 540] width 15 height 15
click at [382, 535] on icon "Navigate to next page" at bounding box center [376, 540] width 15 height 15
